Goal: Navigation & Orientation: Find specific page/section

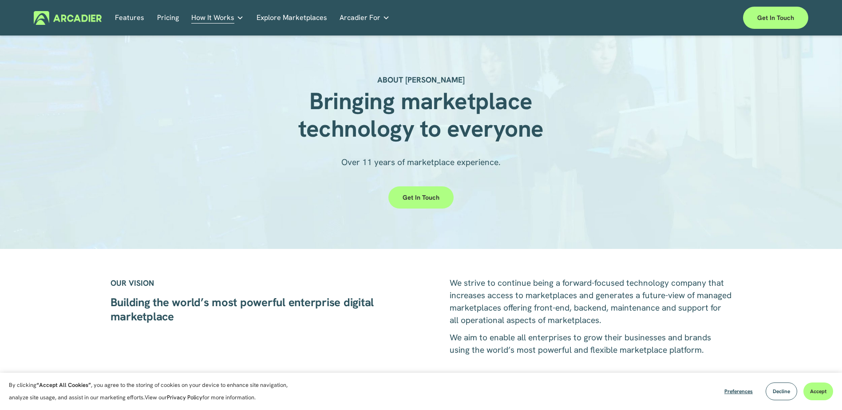
click at [586, 374] on section "By clicking “Accept All Cookies” , you agree to the storing of cookies on your …" at bounding box center [421, 391] width 842 height 37
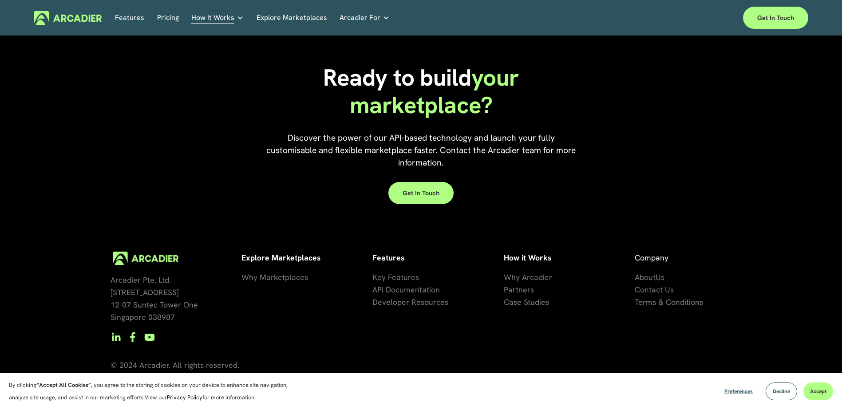
scroll to position [2047, 0]
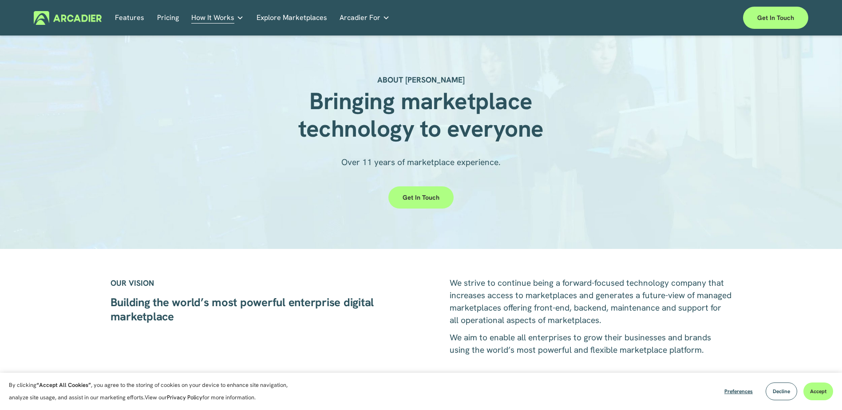
click at [0, 0] on h5 "About Us" at bounding box center [0, 0] width 0 height 0
